Goal: Navigation & Orientation: Find specific page/section

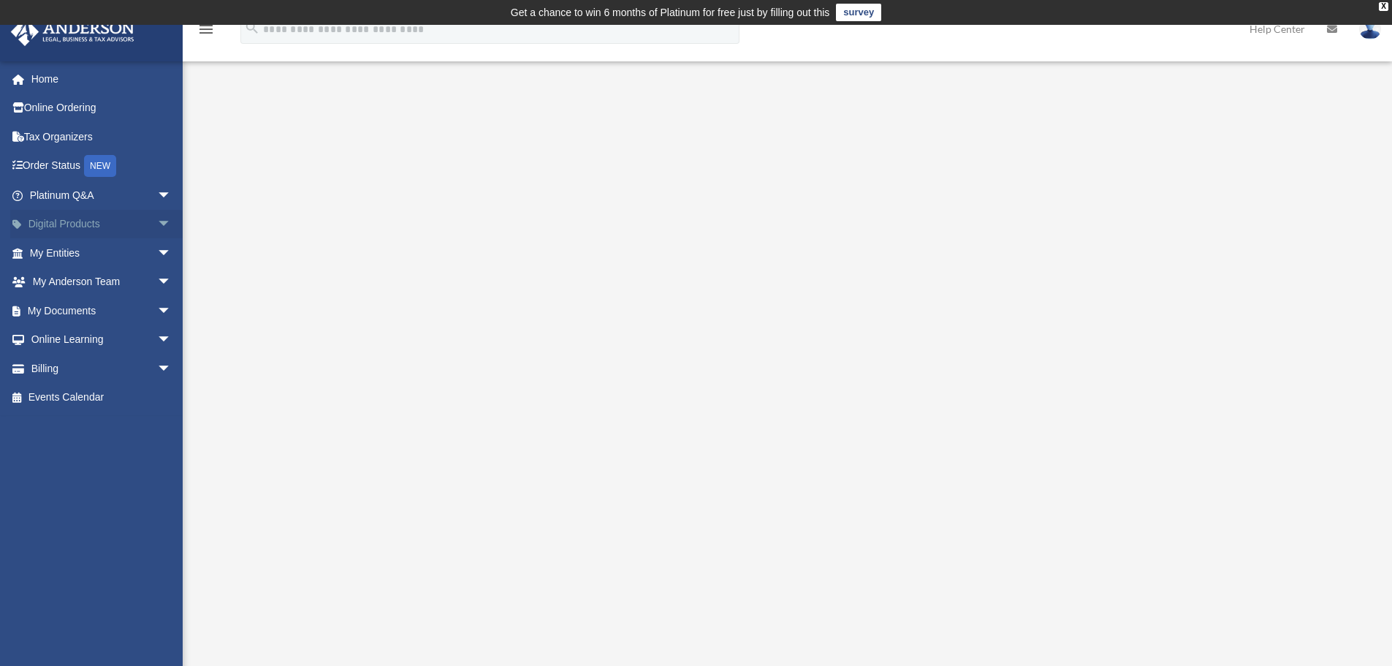
click at [61, 220] on link "Digital Products arrow_drop_down" at bounding box center [101, 224] width 183 height 29
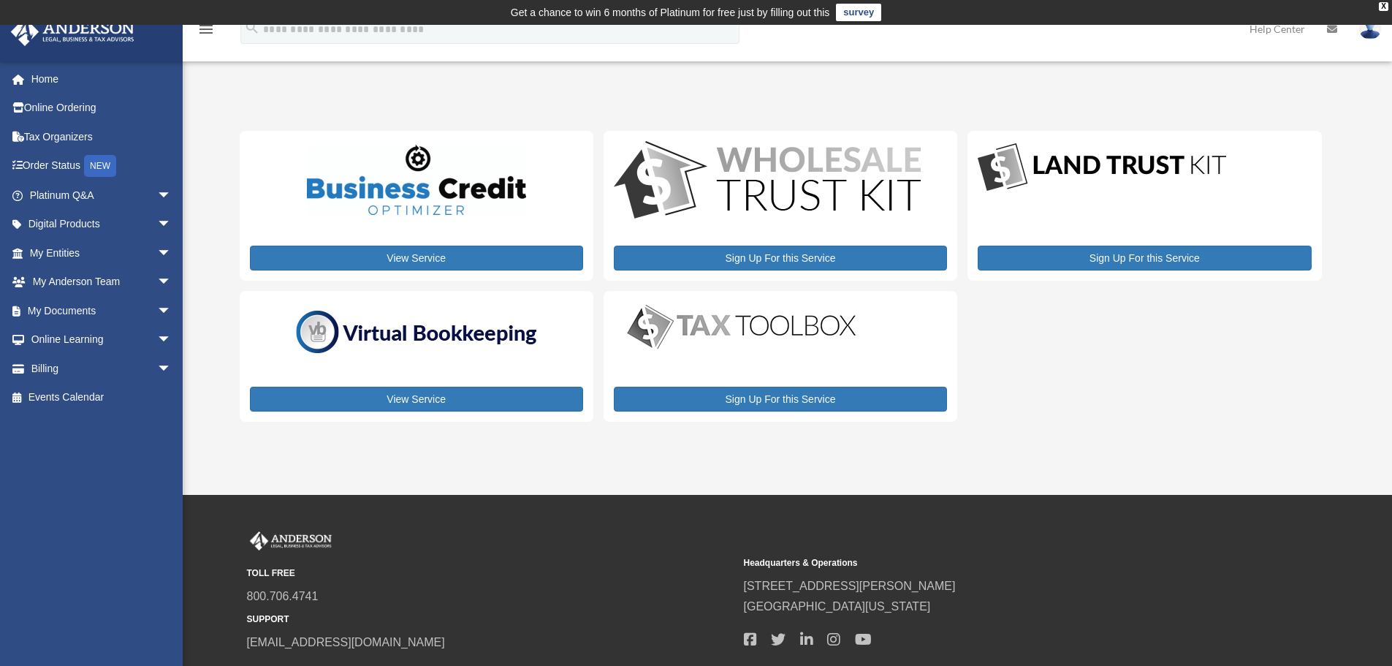
click at [435, 339] on img at bounding box center [417, 332] width 256 height 55
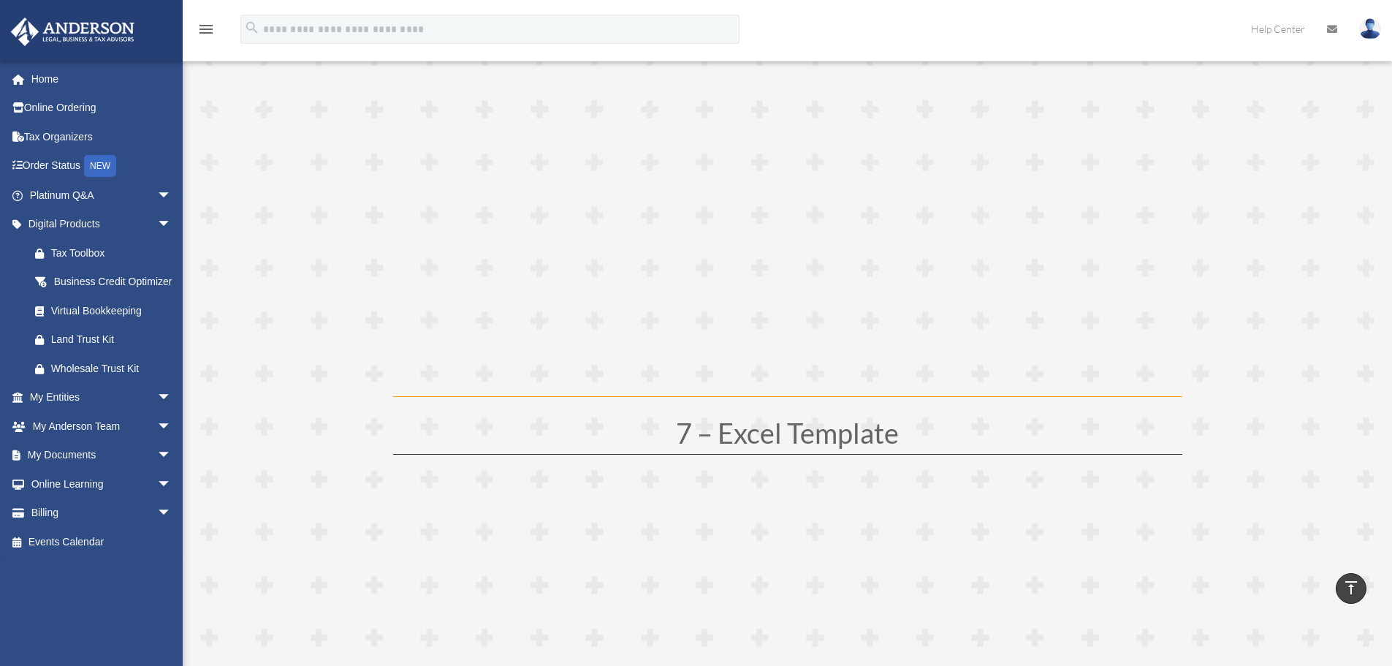
scroll to position [3034, 0]
